Goal: Task Accomplishment & Management: Manage account settings

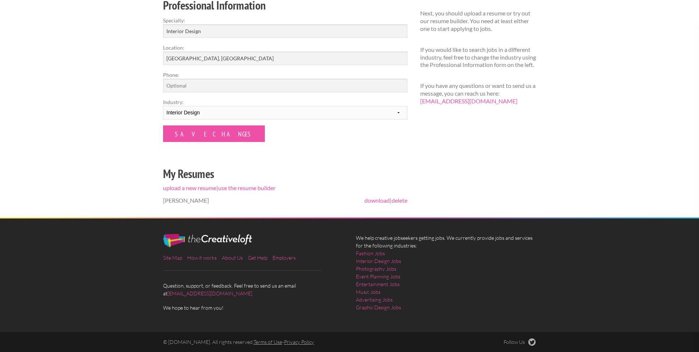
scroll to position [14, 0]
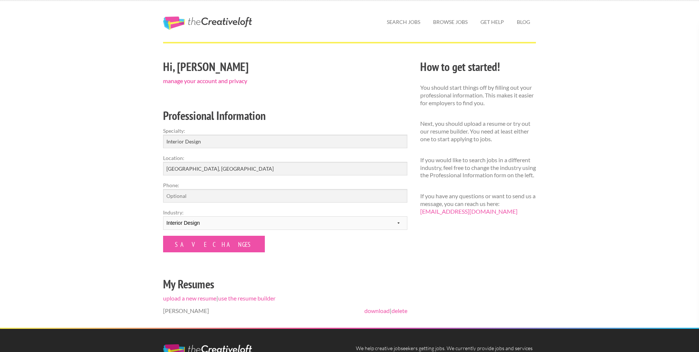
click at [246, 83] on link "manage your account and privacy" at bounding box center [205, 80] width 84 height 7
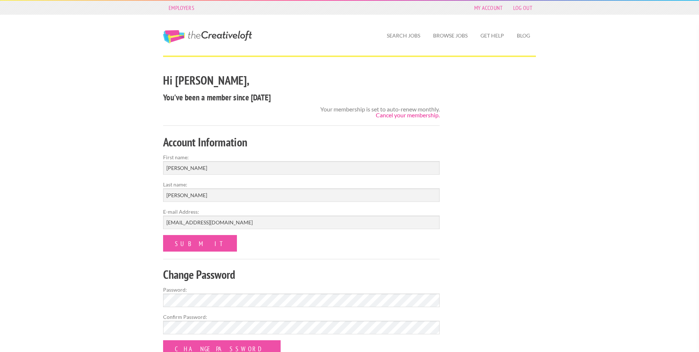
click at [386, 117] on link "Cancel your membership." at bounding box center [408, 114] width 64 height 7
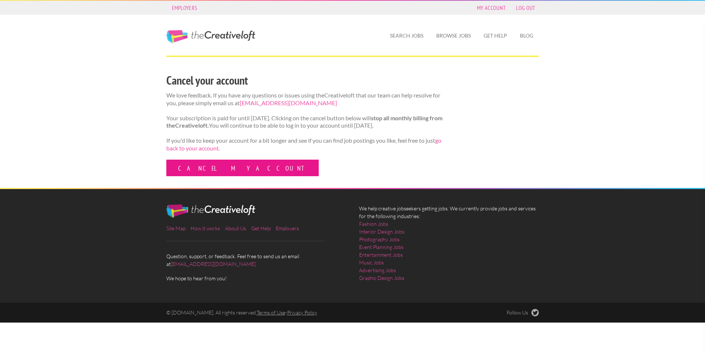
click at [218, 174] on link "Cancel my account" at bounding box center [242, 167] width 152 height 17
